Goal: Information Seeking & Learning: Check status

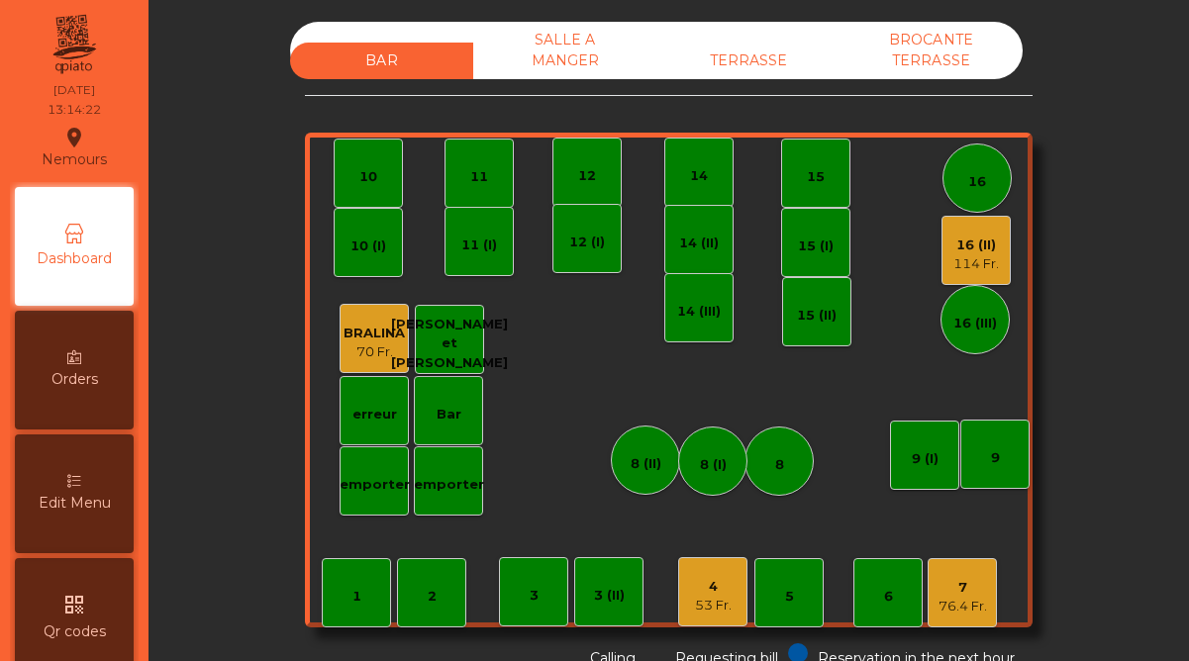
click at [715, 596] on div "53 Fr." at bounding box center [713, 606] width 37 height 20
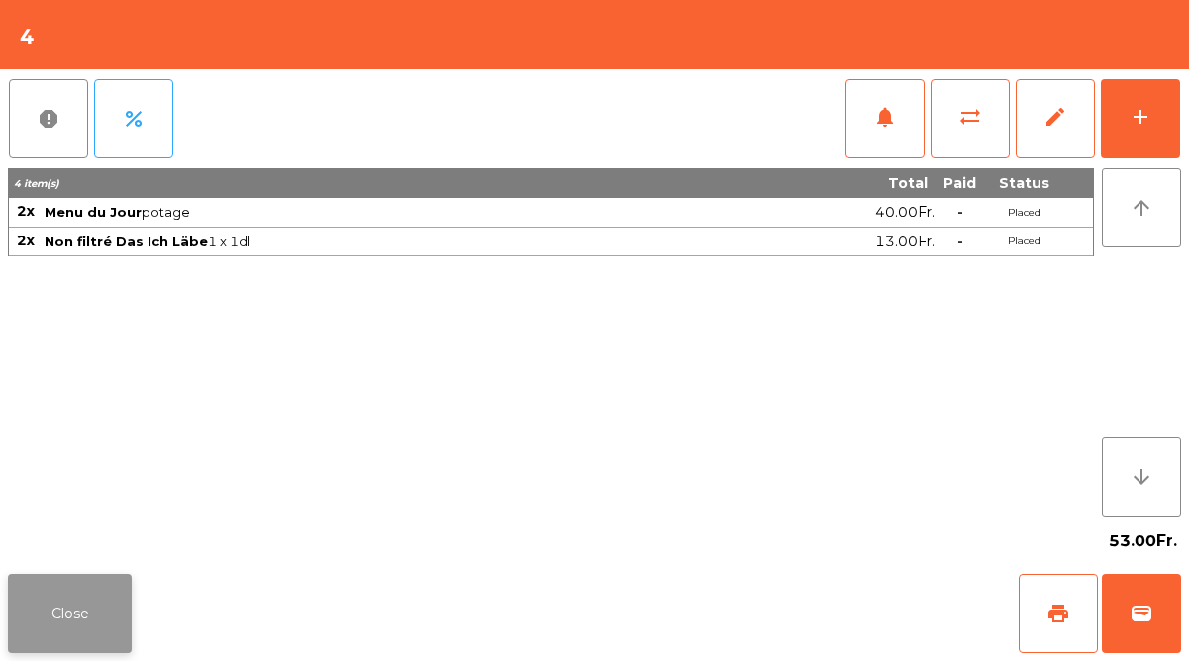
click at [105, 608] on button "Close" at bounding box center [70, 613] width 124 height 79
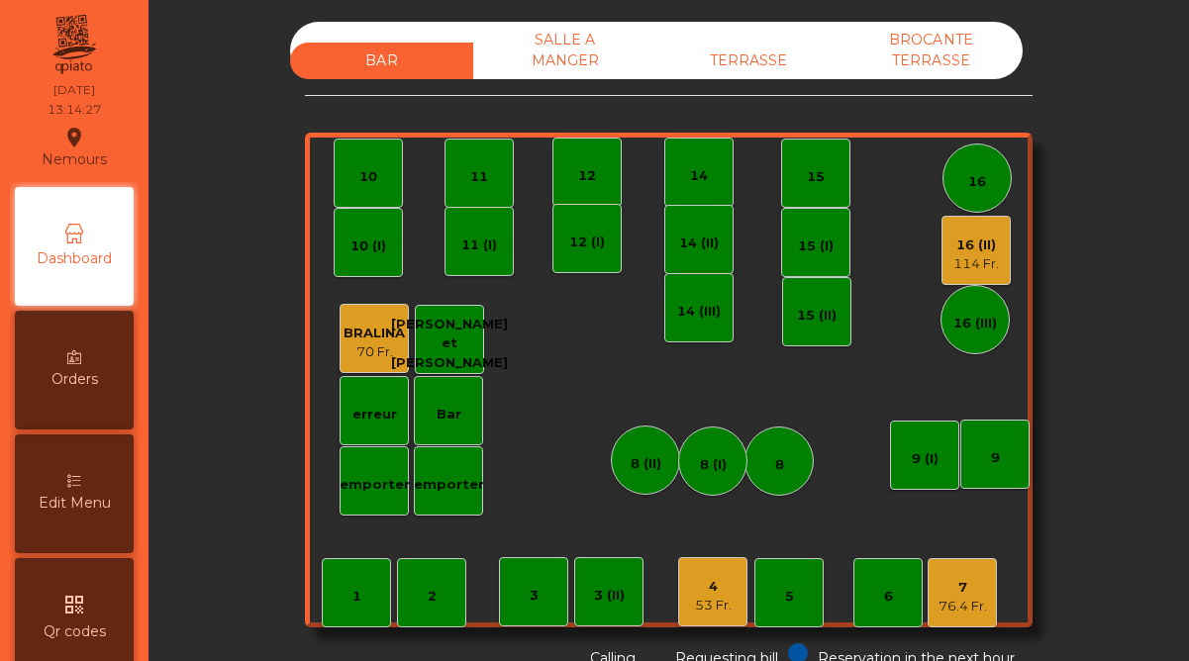
click at [963, 587] on div "7" at bounding box center [962, 588] width 48 height 20
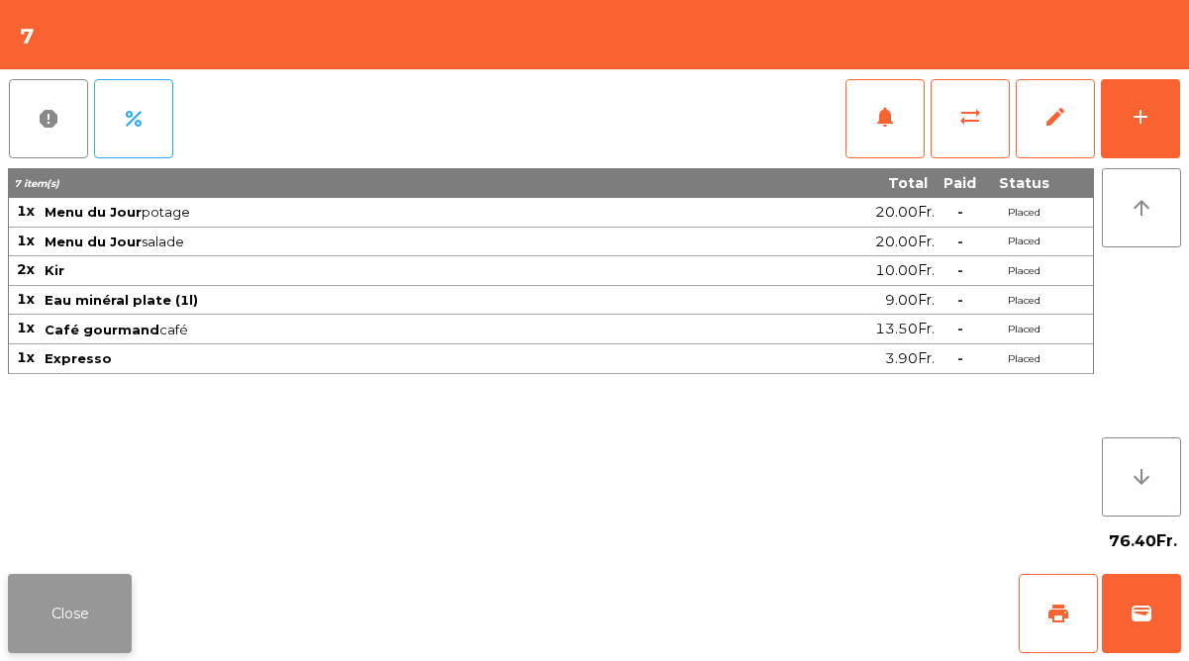
click at [87, 596] on button "Close" at bounding box center [70, 613] width 124 height 79
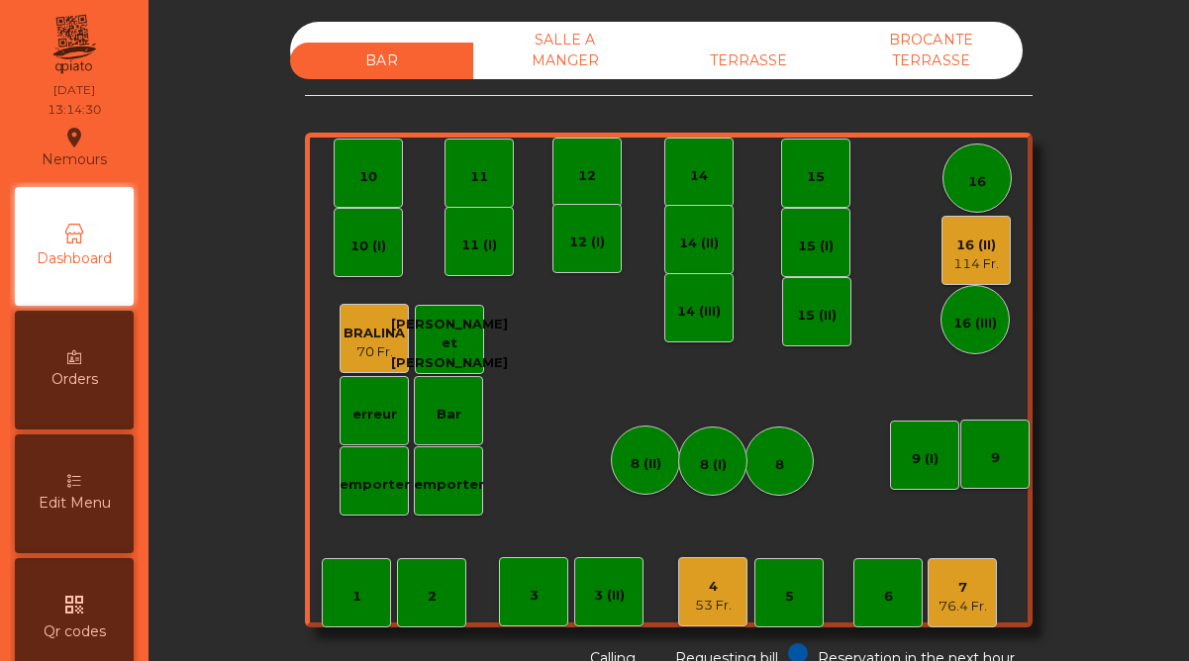
click at [944, 258] on div "16 (II) 114 Fr." at bounding box center [975, 250] width 69 height 69
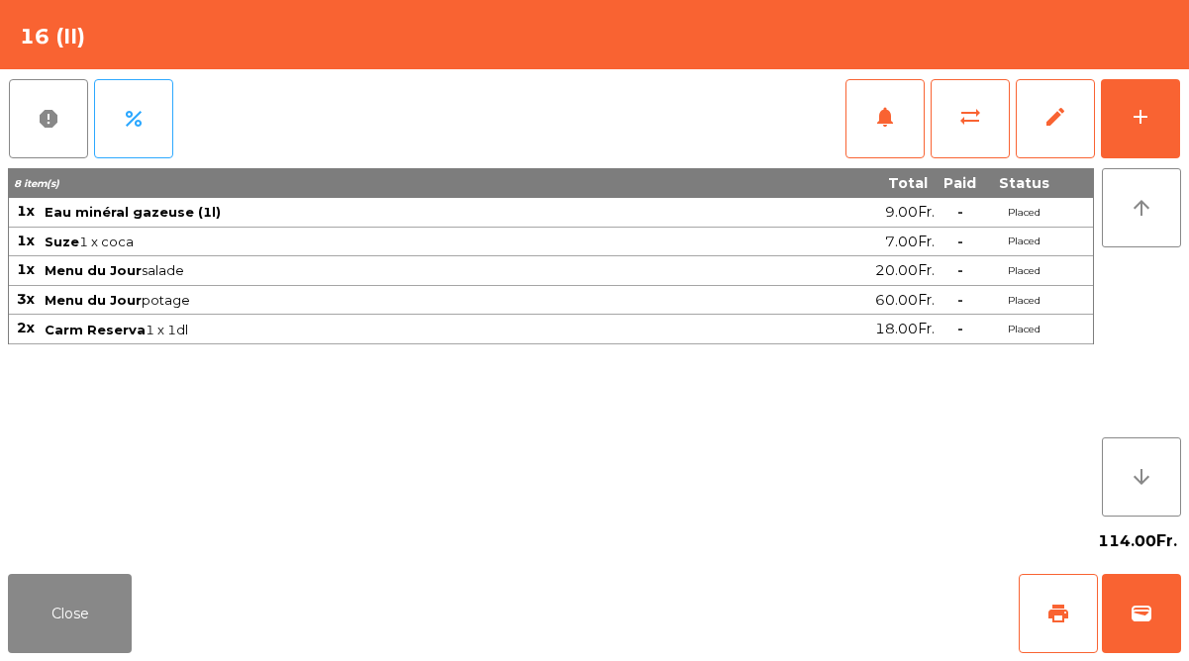
click at [70, 570] on div "Close print wallet" at bounding box center [594, 613] width 1189 height 95
click at [92, 631] on button "Close" at bounding box center [70, 613] width 124 height 79
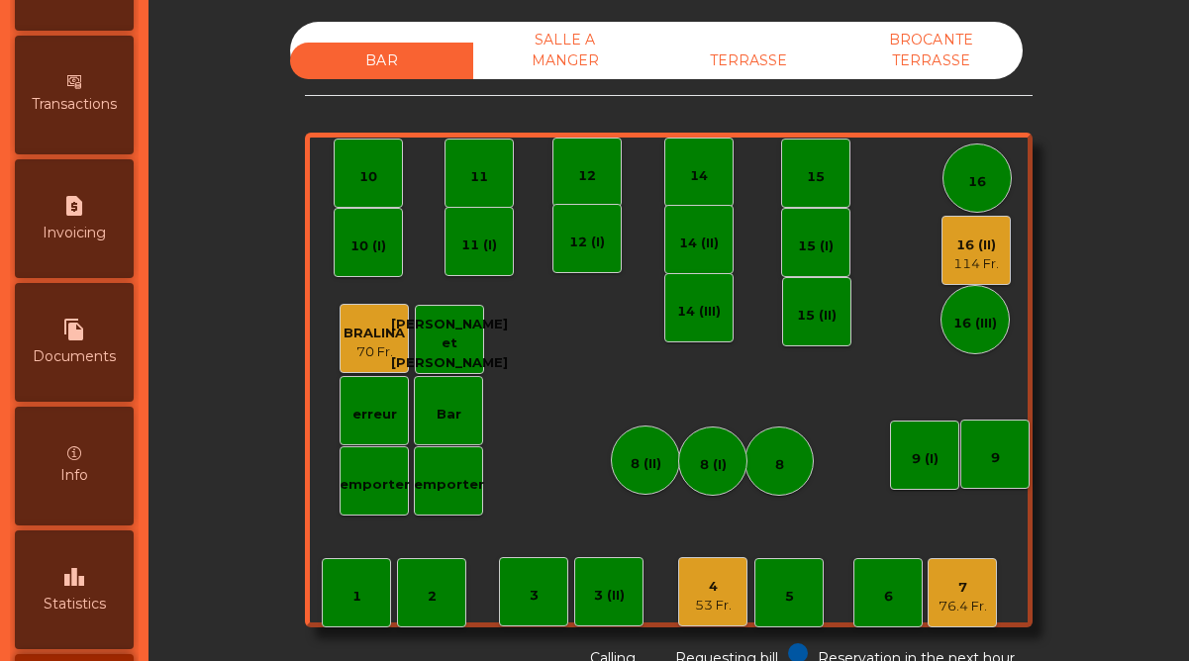
scroll to position [1020, 0]
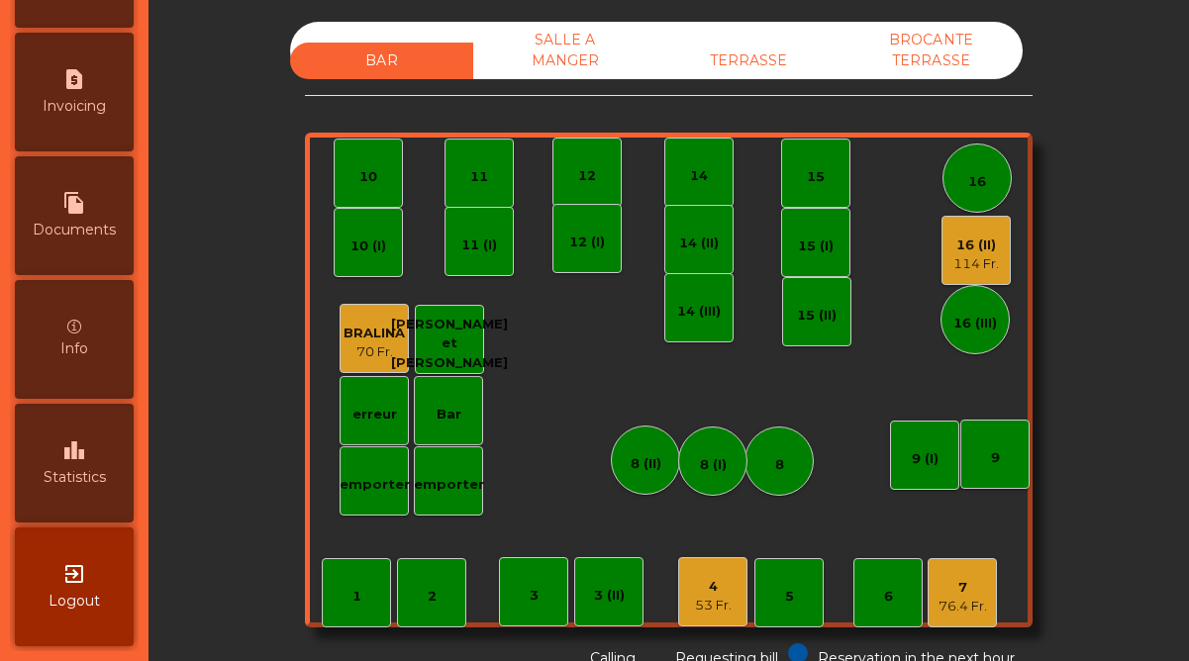
click at [98, 473] on span "Statistics" at bounding box center [75, 477] width 62 height 21
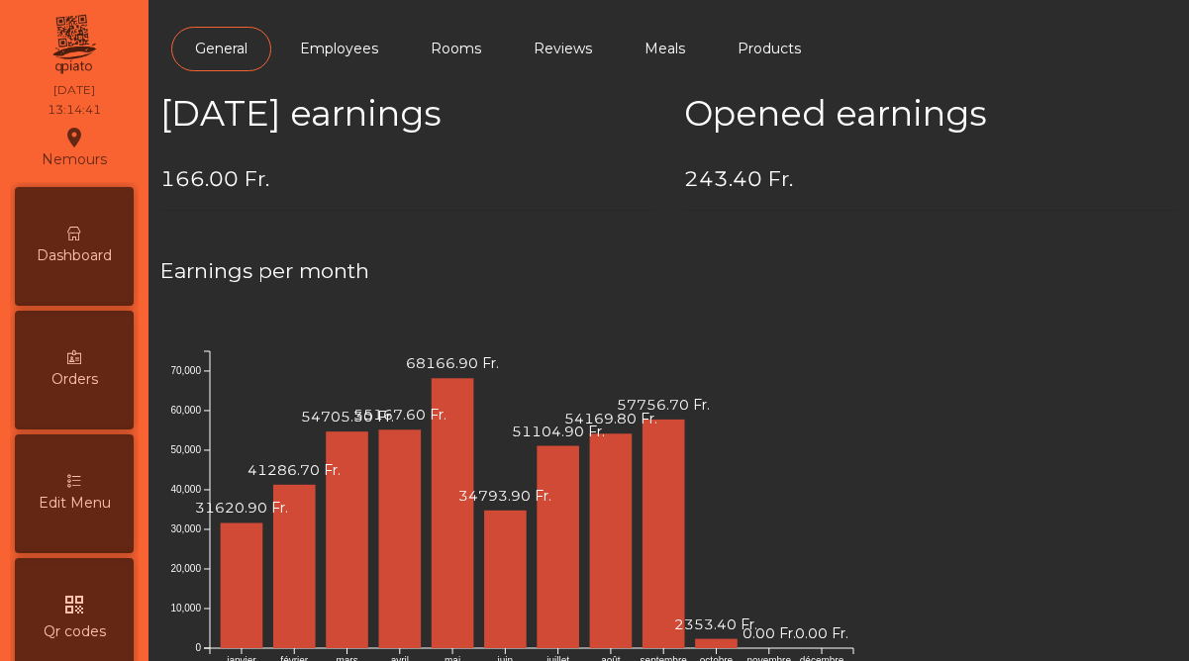
click at [94, 268] on div "Dashboard" at bounding box center [74, 246] width 119 height 119
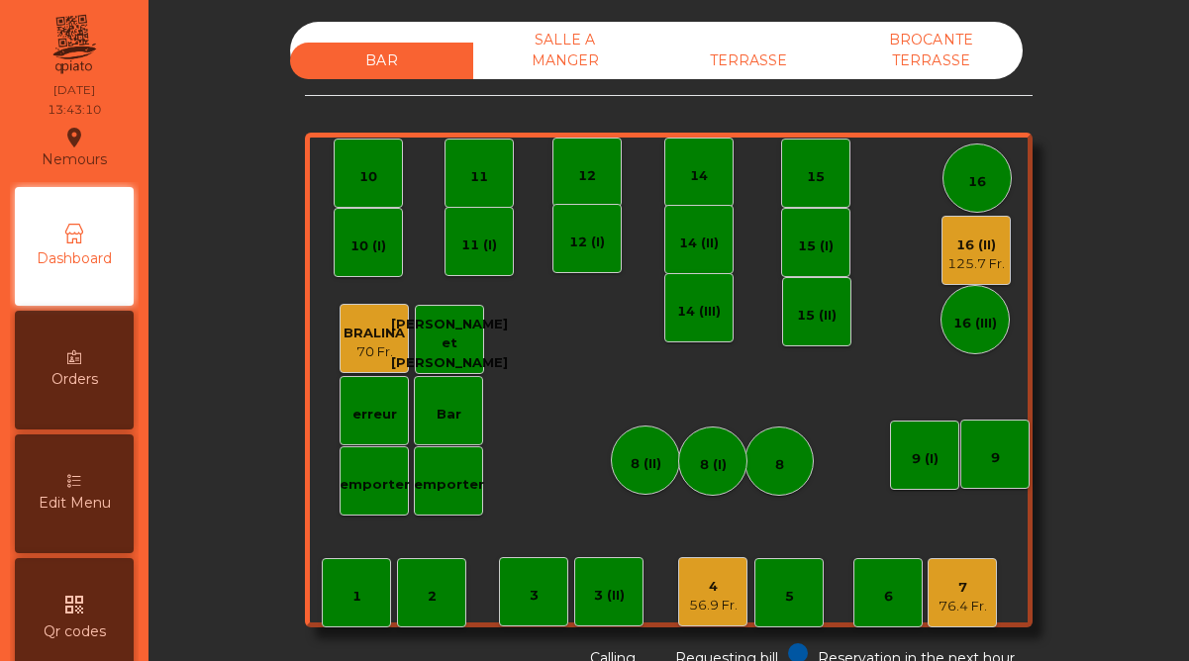
click at [983, 253] on div "16 (II)" at bounding box center [975, 246] width 57 height 20
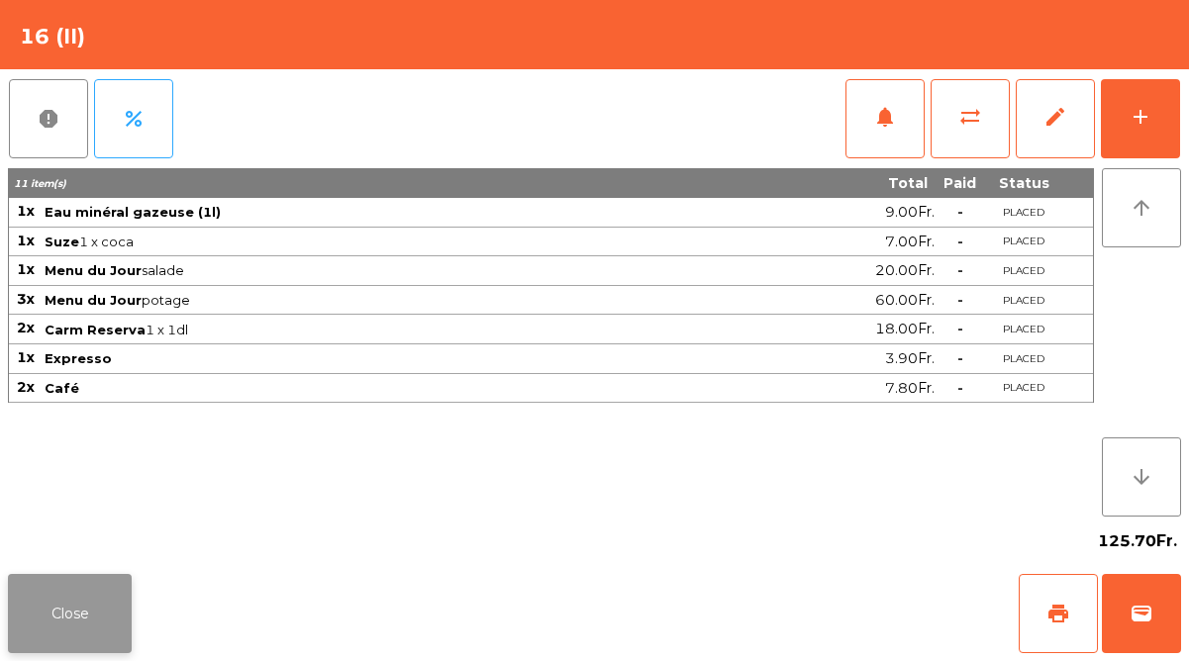
click at [103, 602] on button "Close" at bounding box center [70, 613] width 124 height 79
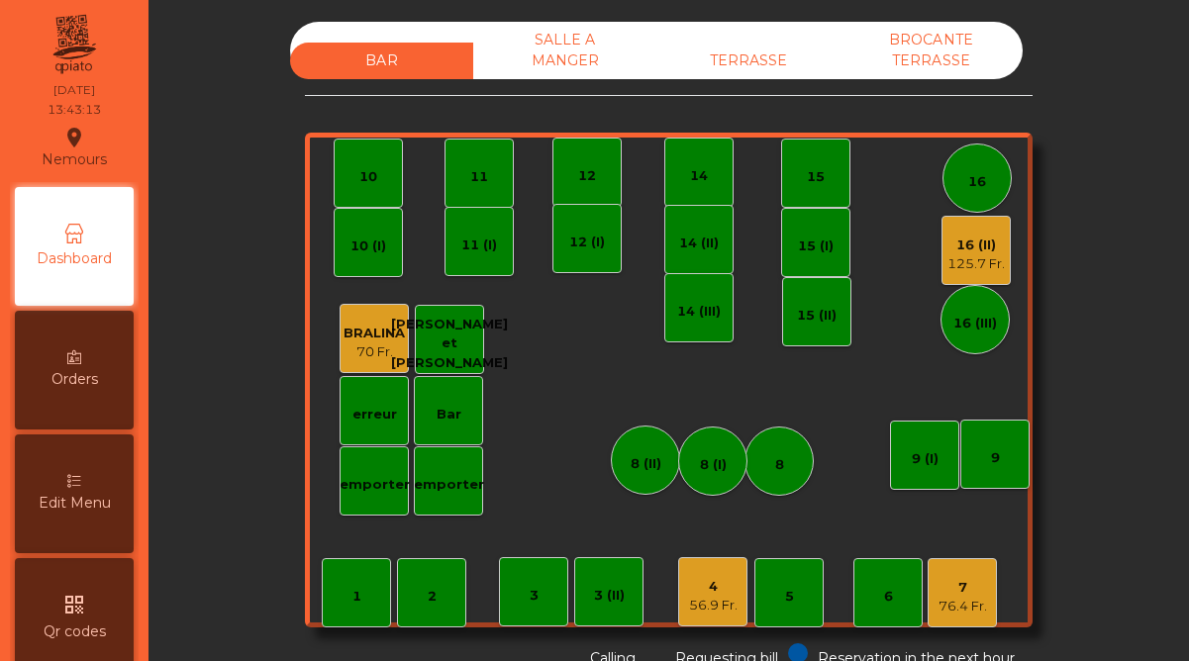
click at [723, 583] on div "4" at bounding box center [713, 587] width 48 height 20
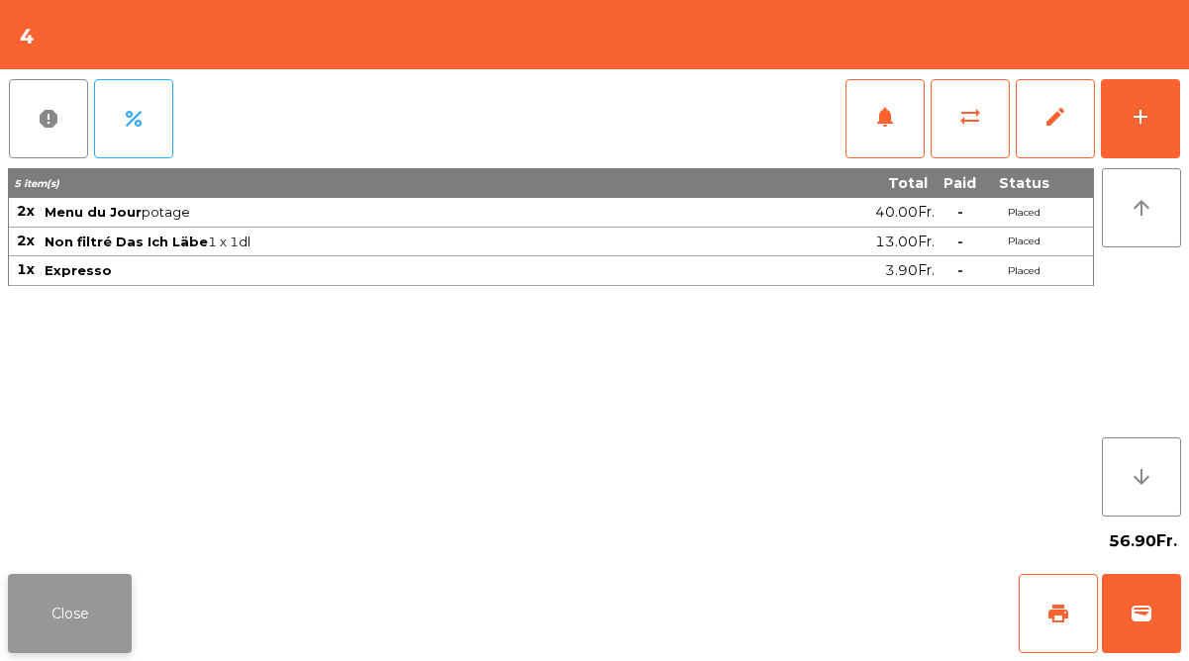
click at [104, 598] on button "Close" at bounding box center [70, 613] width 124 height 79
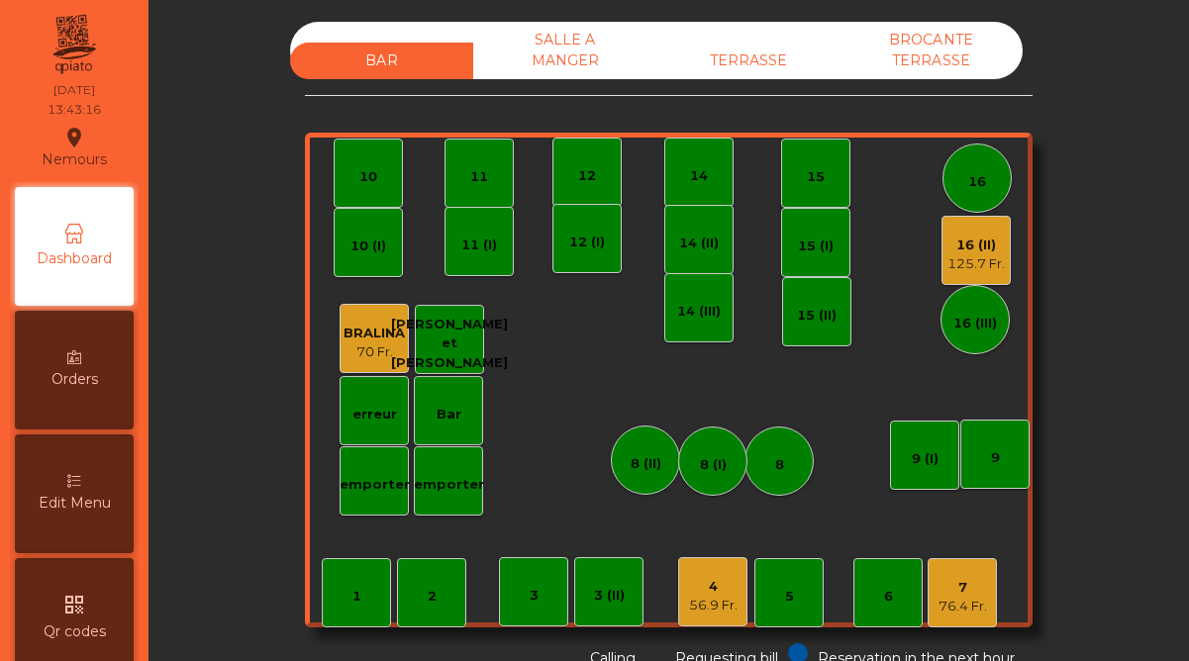
click at [953, 592] on div "7" at bounding box center [962, 588] width 48 height 20
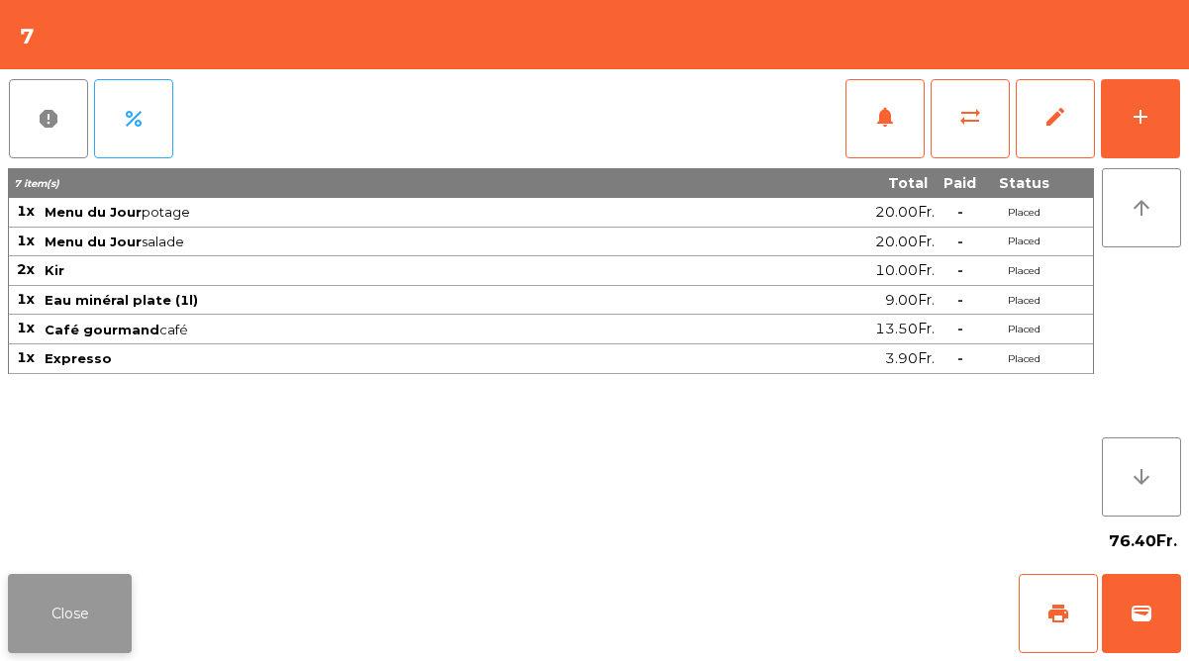
click at [98, 601] on button "Close" at bounding box center [70, 613] width 124 height 79
